Goal: Task Accomplishment & Management: Manage account settings

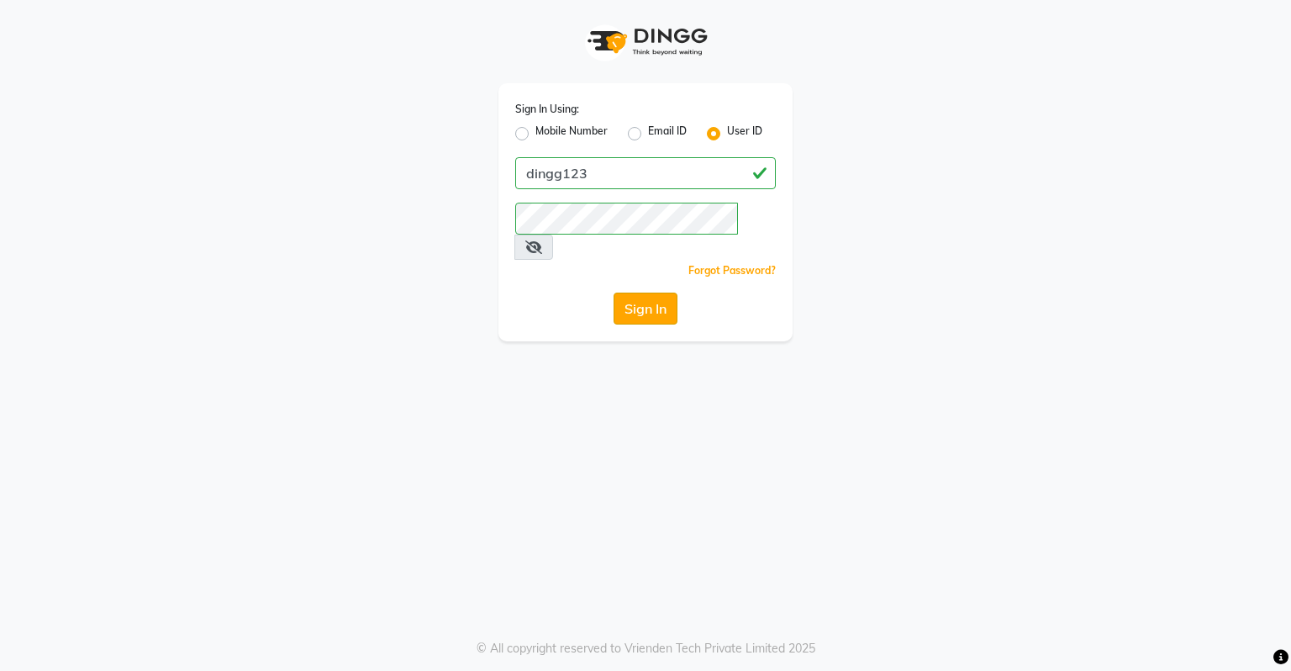
click at [659, 293] on button "Sign In" at bounding box center [646, 309] width 64 height 32
